Goal: Navigation & Orientation: Find specific page/section

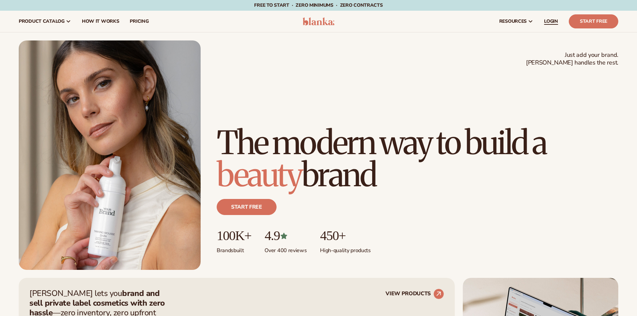
click at [553, 21] on span "LOGIN" at bounding box center [551, 21] width 14 height 5
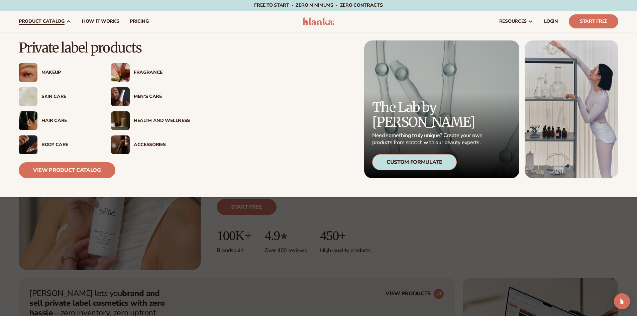
click at [45, 17] on link "product catalog" at bounding box center [44, 21] width 63 height 21
click at [35, 71] on img at bounding box center [28, 72] width 19 height 19
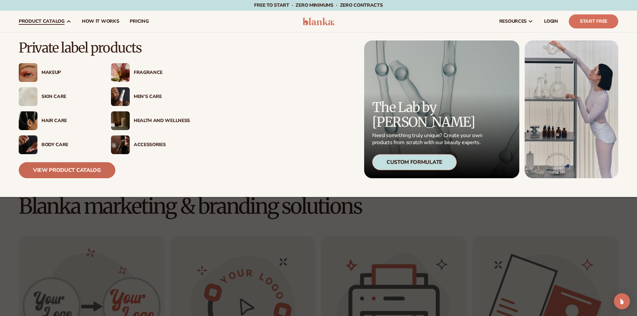
click at [81, 170] on link "View Product Catalog" at bounding box center [67, 170] width 97 height 16
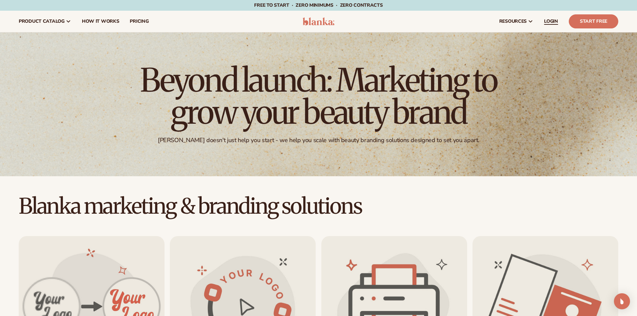
click at [547, 23] on span "LOGIN" at bounding box center [551, 21] width 14 height 5
